Goal: Navigation & Orientation: Find specific page/section

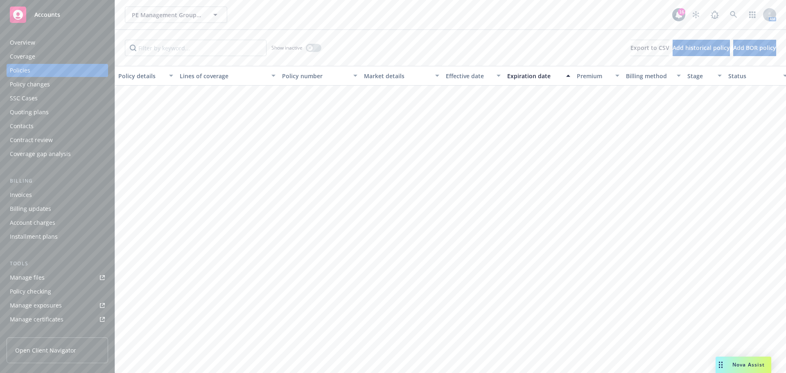
scroll to position [1101, 0]
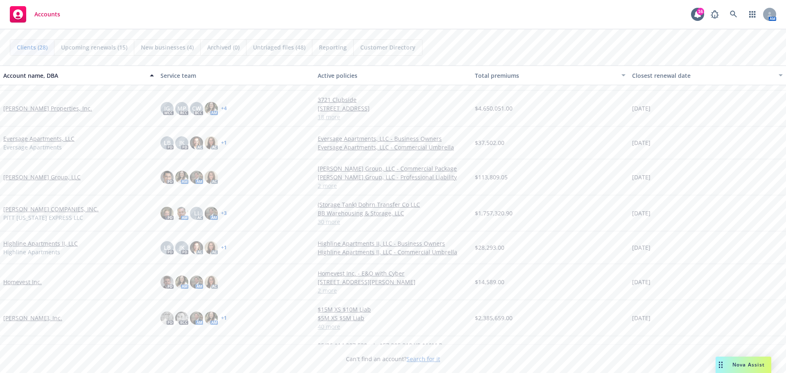
scroll to position [205, 0]
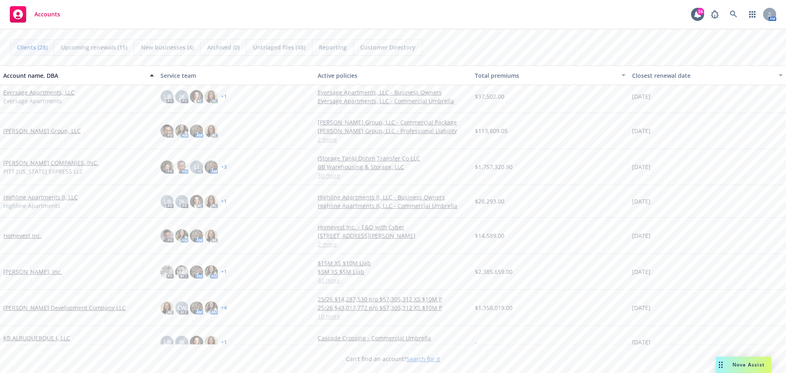
click at [33, 272] on link "[PERSON_NAME], Inc." at bounding box center [32, 271] width 59 height 9
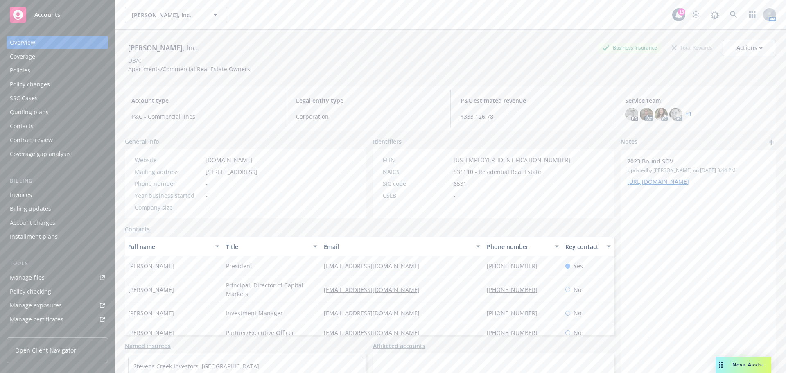
click at [28, 74] on div "Policies" at bounding box center [20, 70] width 20 height 13
